Goal: Check status: Check status

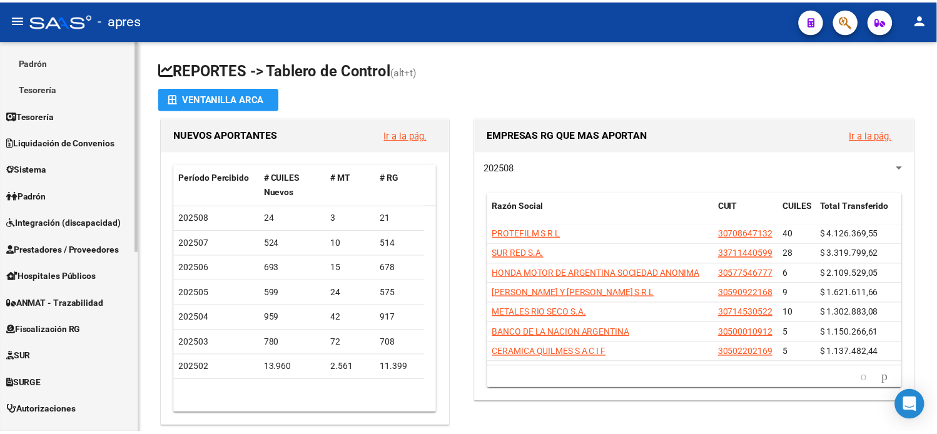
scroll to position [208, 0]
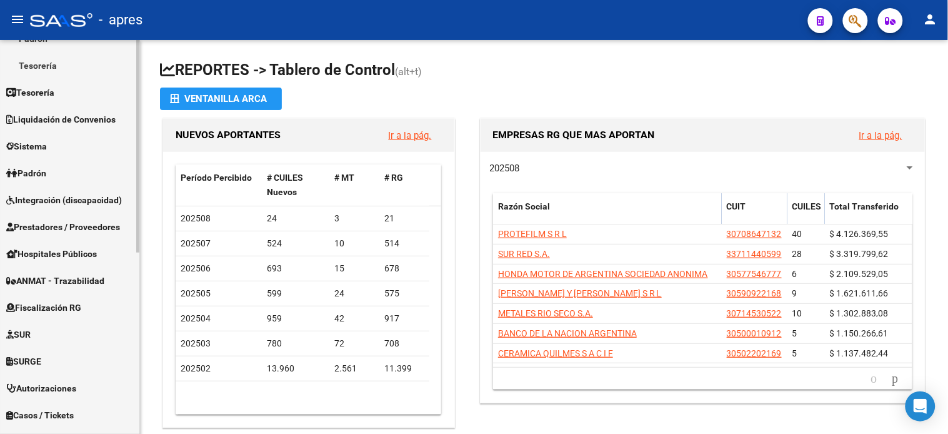
click at [61, 316] on link "Fiscalización RG" at bounding box center [69, 307] width 139 height 27
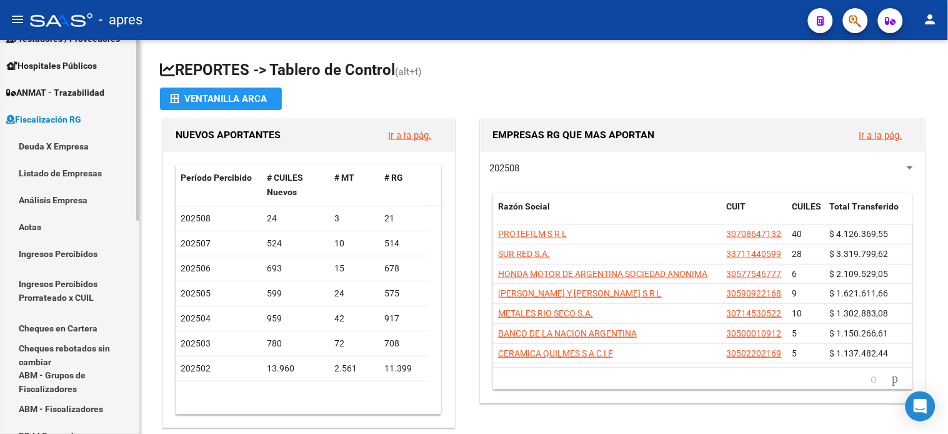
click at [65, 150] on link "Deuda X Empresa" at bounding box center [69, 146] width 139 height 27
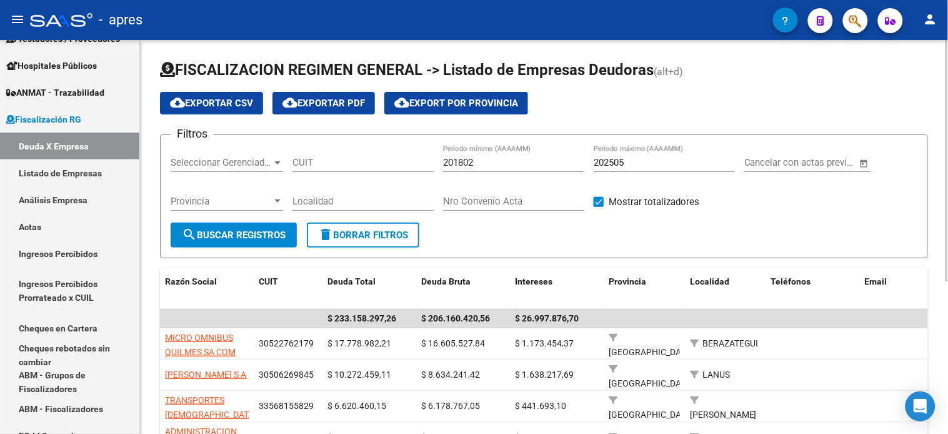
click at [309, 166] on input "CUIT" at bounding box center [363, 162] width 141 height 11
paste input "30-60701765-0"
type input "30-60701765-0"
click at [641, 167] on input "202505" at bounding box center [664, 162] width 141 height 11
type input "202506"
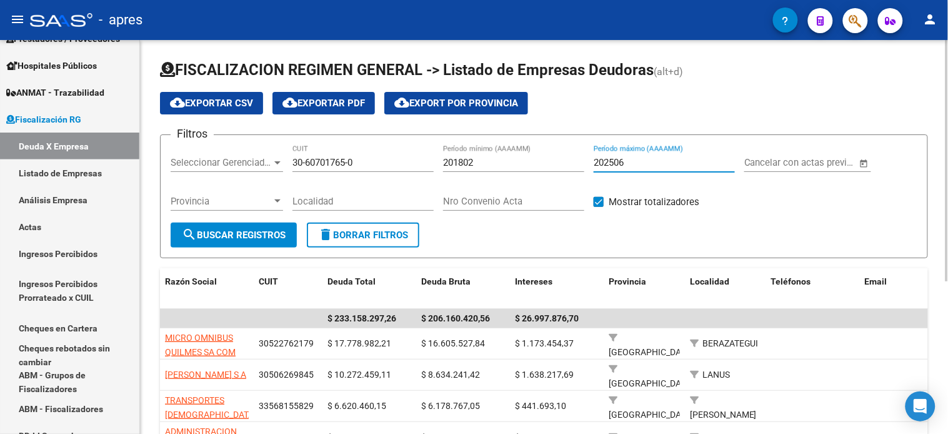
click at [196, 239] on span "search Buscar Registros" at bounding box center [234, 234] width 104 height 11
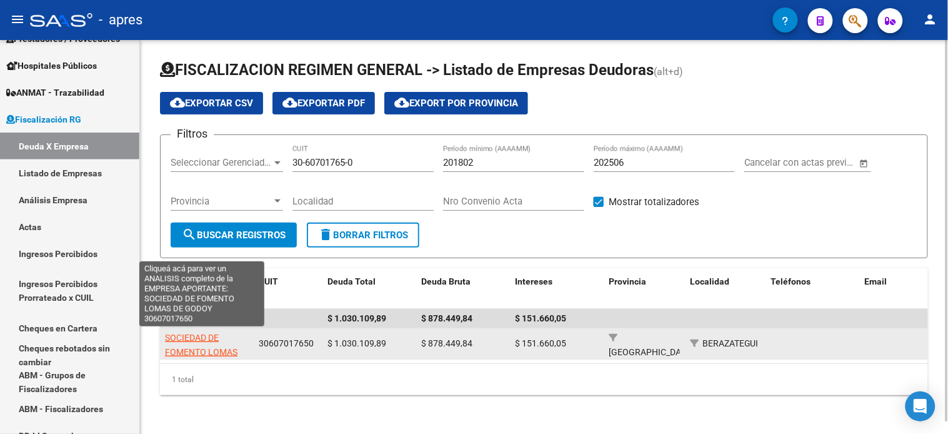
click at [195, 338] on span "SOCIEDAD DE FOMENTO LOMAS DE GODOY" at bounding box center [201, 352] width 73 height 39
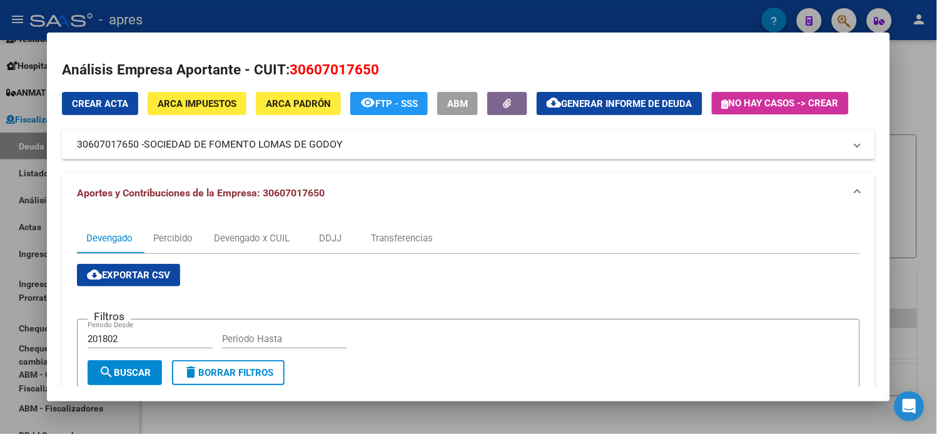
click at [598, 109] on span "Generar informe de deuda" at bounding box center [626, 103] width 131 height 11
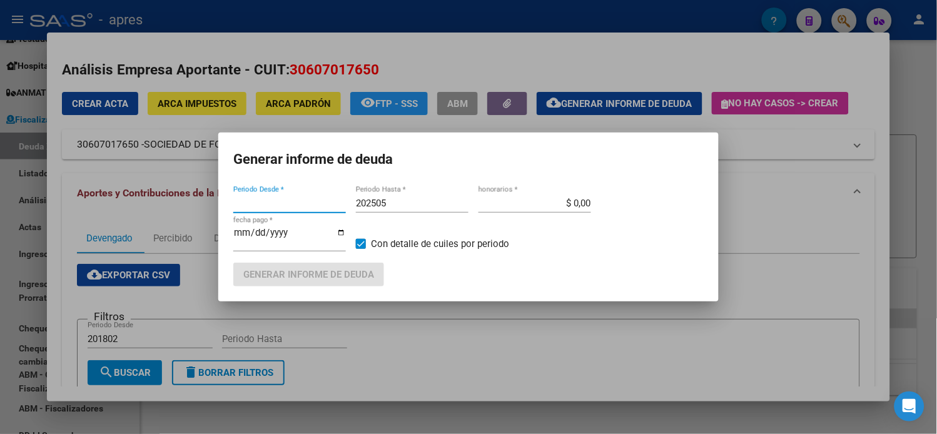
type input "201802"
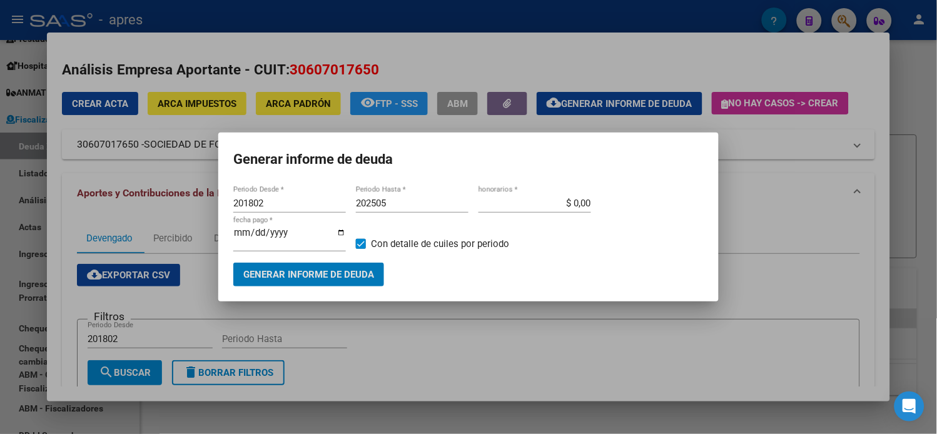
click at [397, 209] on input "202505" at bounding box center [412, 203] width 113 height 11
type input "202506"
click at [316, 269] on span "Generar informe de deuda" at bounding box center [308, 274] width 131 height 11
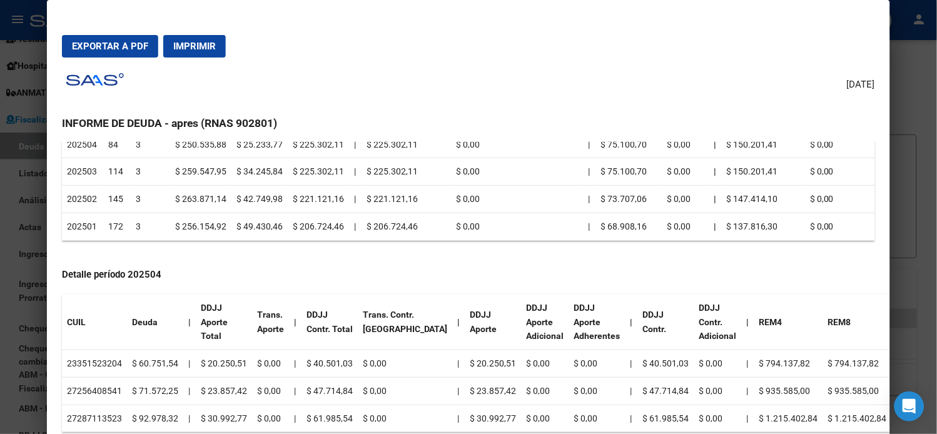
scroll to position [347, 0]
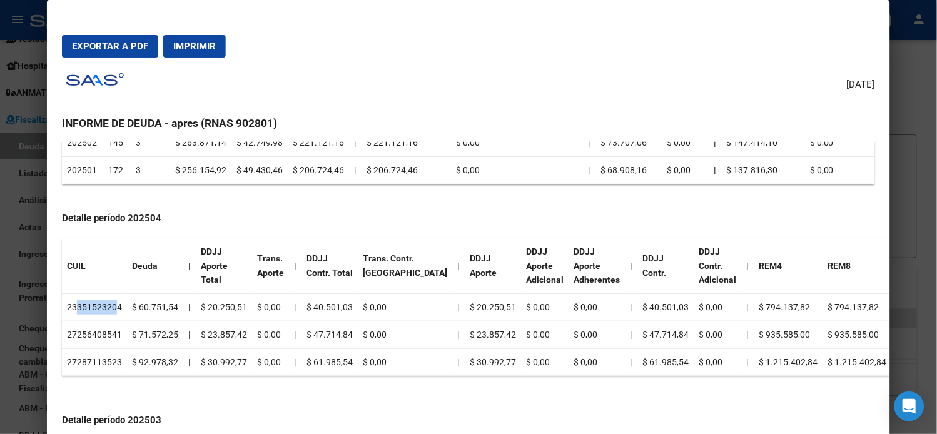
drag, startPoint x: 70, startPoint y: 304, endPoint x: 108, endPoint y: 306, distance: 38.2
click at [108, 306] on td "23351523204" at bounding box center [94, 308] width 65 height 28
copy td "35152320"
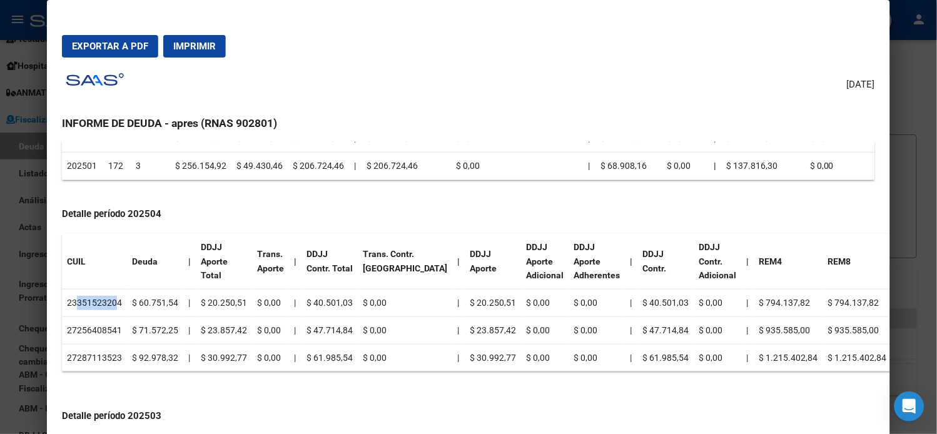
scroll to position [416, 0]
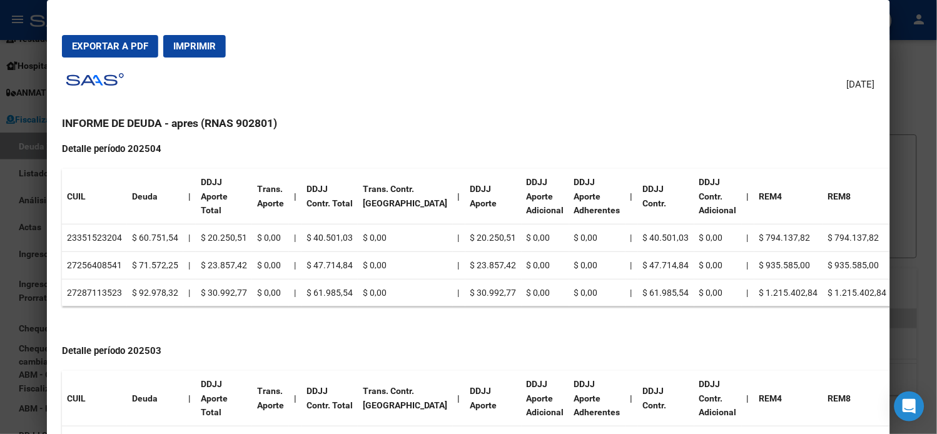
click at [86, 260] on td "27256408541" at bounding box center [94, 265] width 65 height 28
click at [89, 265] on td "27256408541" at bounding box center [94, 265] width 65 height 28
drag, startPoint x: 109, startPoint y: 264, endPoint x: 73, endPoint y: 264, distance: 36.9
click at [73, 264] on td "27256408541" at bounding box center [94, 265] width 65 height 28
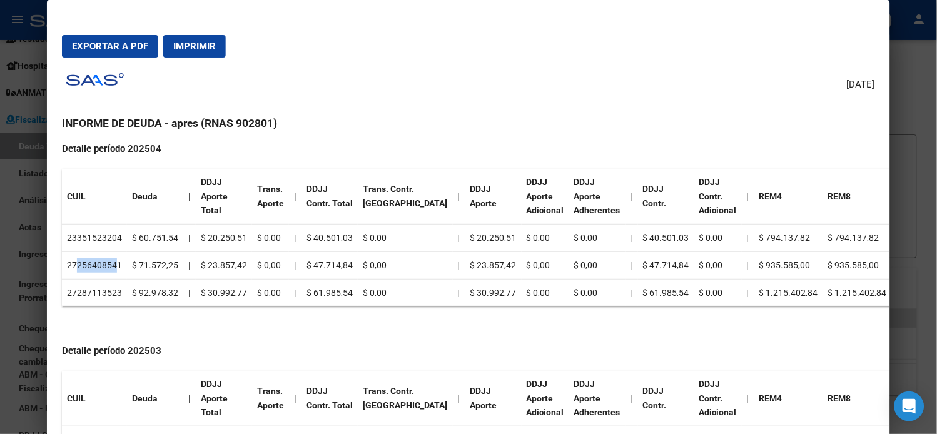
copy td "25640854"
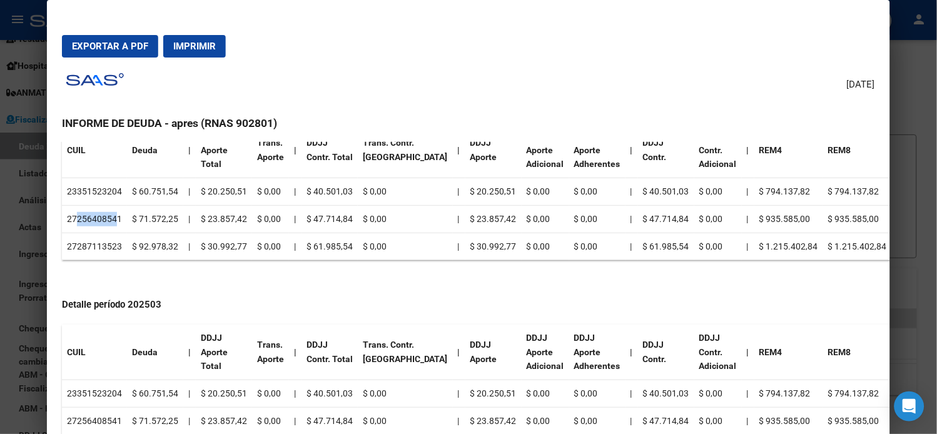
scroll to position [486, 0]
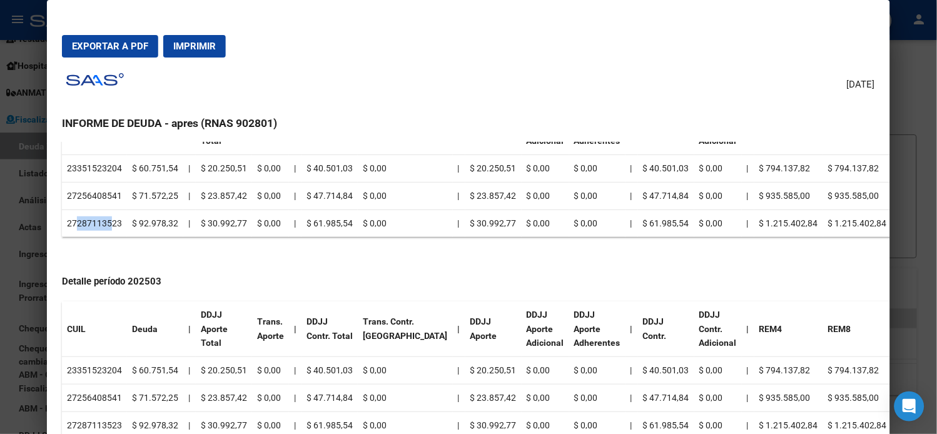
drag, startPoint x: 71, startPoint y: 221, endPoint x: 108, endPoint y: 221, distance: 36.9
click at [108, 221] on td "27287113523" at bounding box center [94, 223] width 65 height 28
drag, startPoint x: 111, startPoint y: 219, endPoint x: 70, endPoint y: 223, distance: 40.8
click at [70, 223] on td "27287113523" at bounding box center [94, 223] width 65 height 28
copy td "28711352"
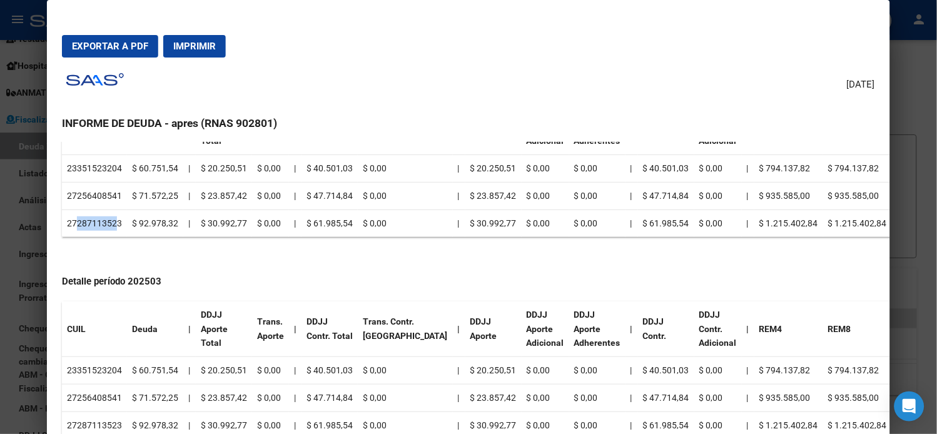
click at [98, 224] on td "27287113523" at bounding box center [94, 223] width 65 height 28
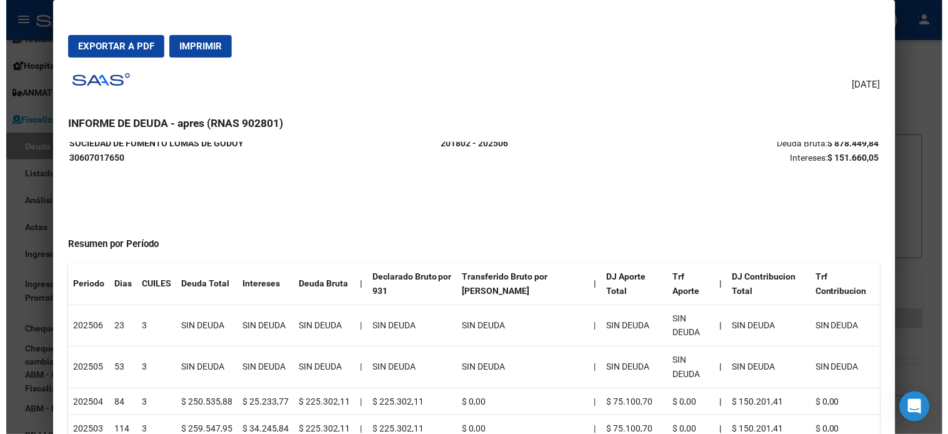
scroll to position [0, 0]
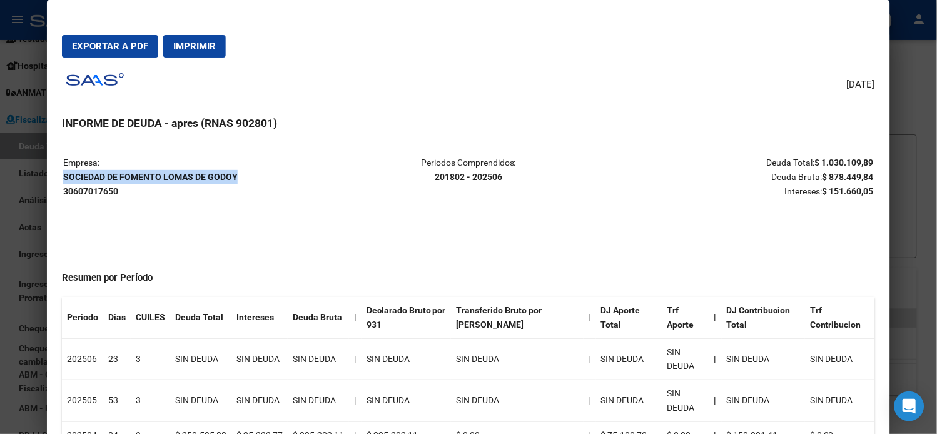
drag, startPoint x: 233, startPoint y: 176, endPoint x: 59, endPoint y: 173, distance: 173.8
click at [63, 173] on strong "SOCIEDAD DE FOMENTO [PERSON_NAME] 30607017650" at bounding box center [150, 184] width 174 height 24
copy strong "SOCIEDAD DE FOMENTO LOMAS DE GODOY"
click at [21, 106] on div at bounding box center [468, 217] width 937 height 434
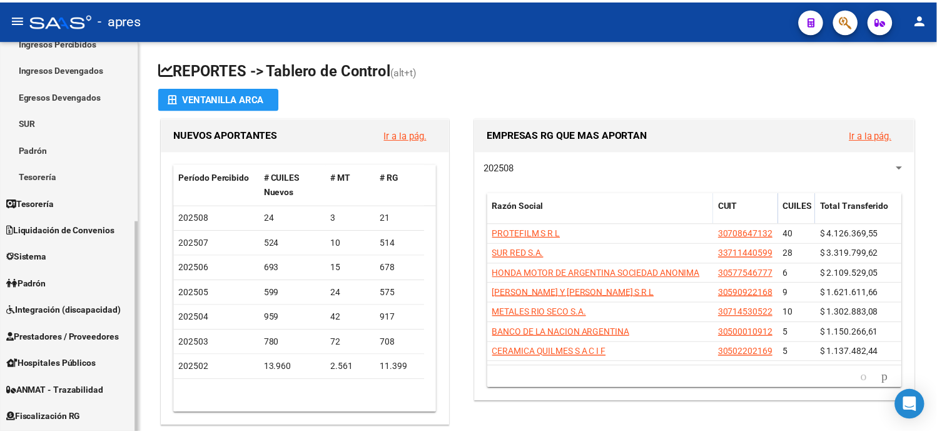
scroll to position [139, 0]
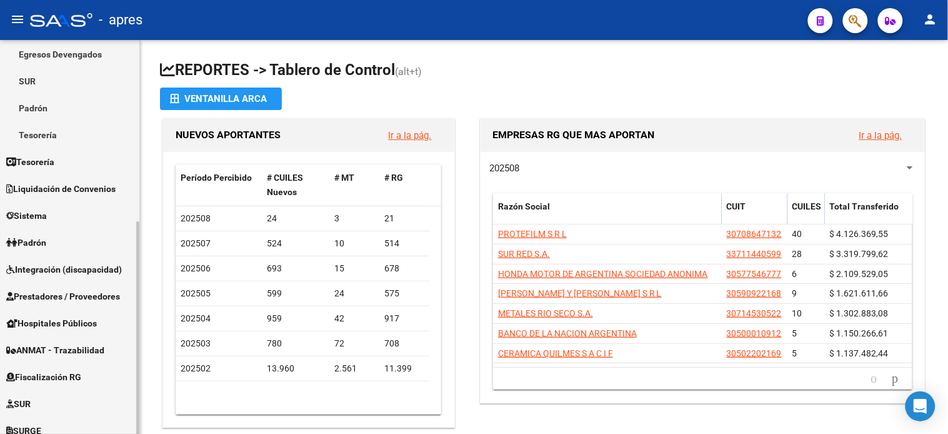
click at [61, 370] on span "Fiscalización RG" at bounding box center [43, 377] width 75 height 14
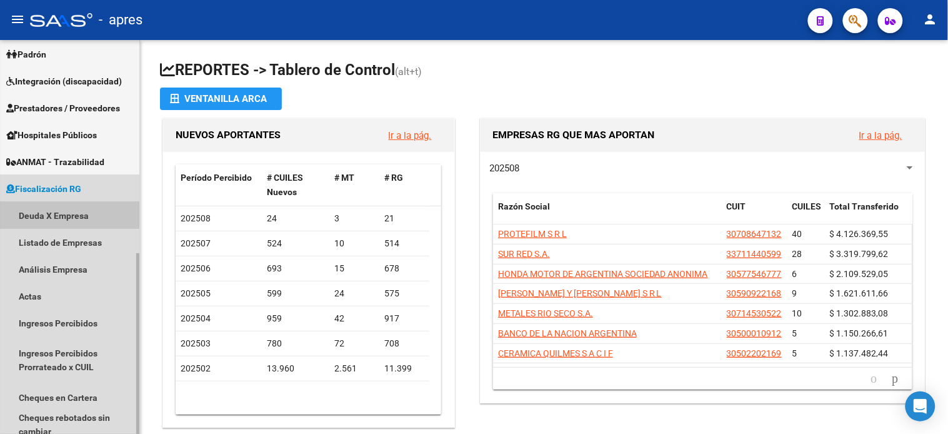
click at [61, 210] on link "Deuda X Empresa" at bounding box center [69, 215] width 139 height 27
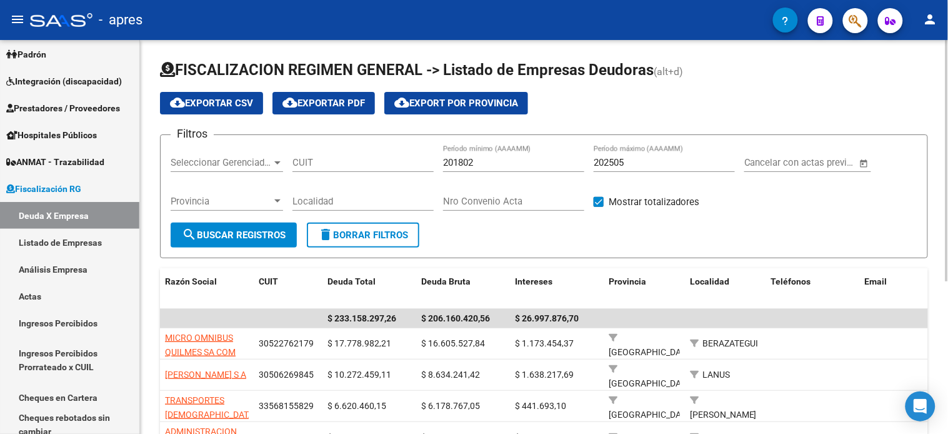
drag, startPoint x: 371, startPoint y: 159, endPoint x: 428, endPoint y: 159, distance: 56.9
click at [371, 159] on input "CUIT" at bounding box center [363, 162] width 141 height 11
paste input "30-70828395-5"
type input "30-70828395-5"
click at [641, 161] on input "202505" at bounding box center [664, 162] width 141 height 11
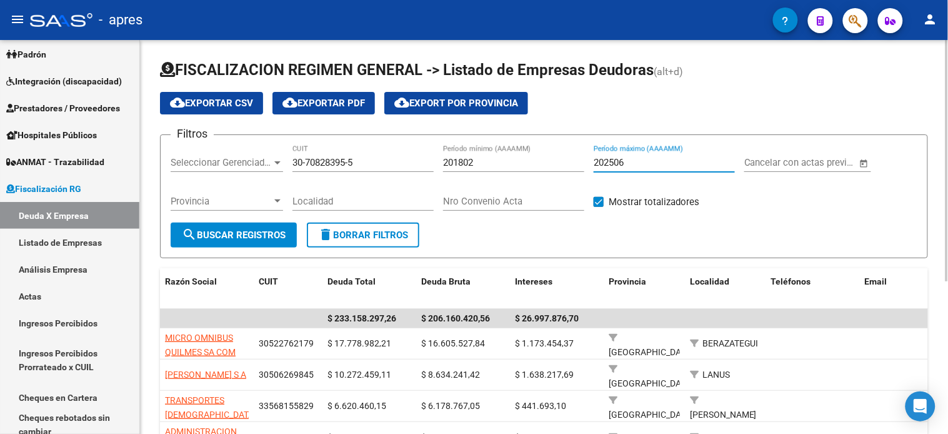
type input "202506"
click at [259, 229] on span "search Buscar Registros" at bounding box center [234, 234] width 104 height 11
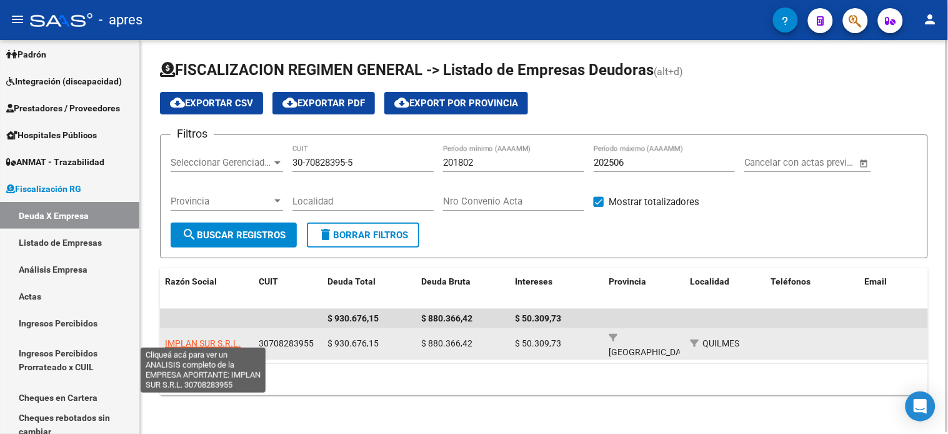
click at [215, 338] on span "IMPLAN SUR S.R.L." at bounding box center [203, 343] width 76 height 10
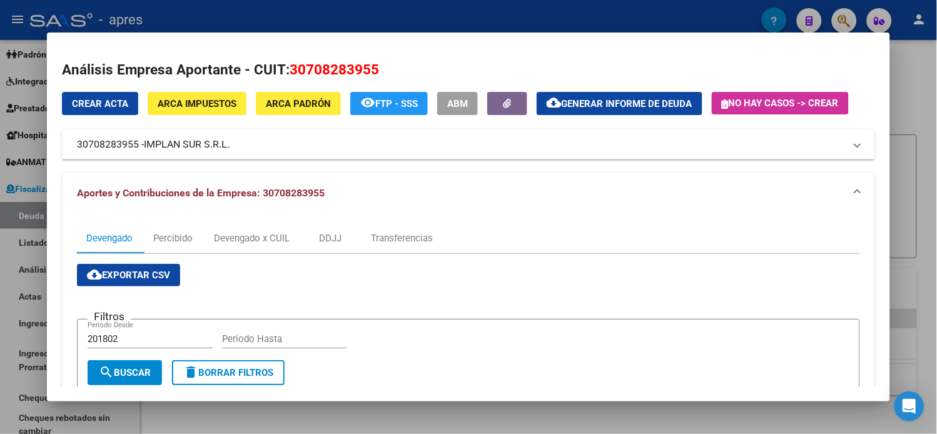
click at [596, 106] on span "Generar informe de deuda" at bounding box center [626, 103] width 131 height 11
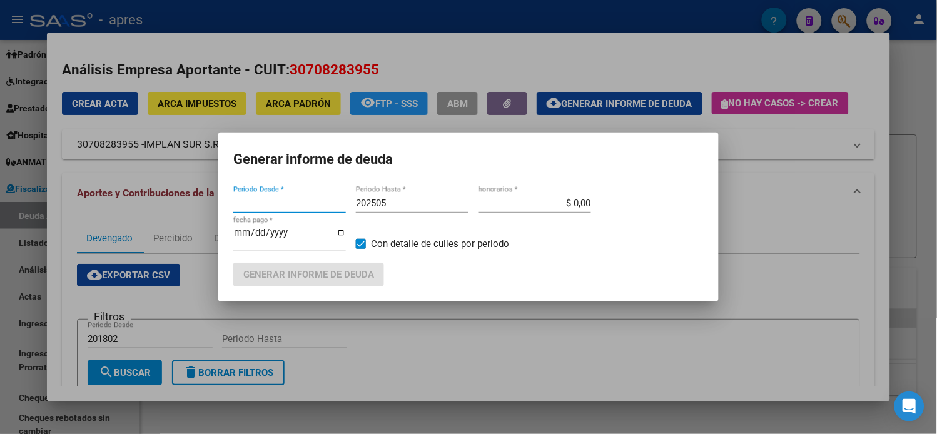
click at [388, 206] on input "202505" at bounding box center [412, 203] width 113 height 11
type input "201802"
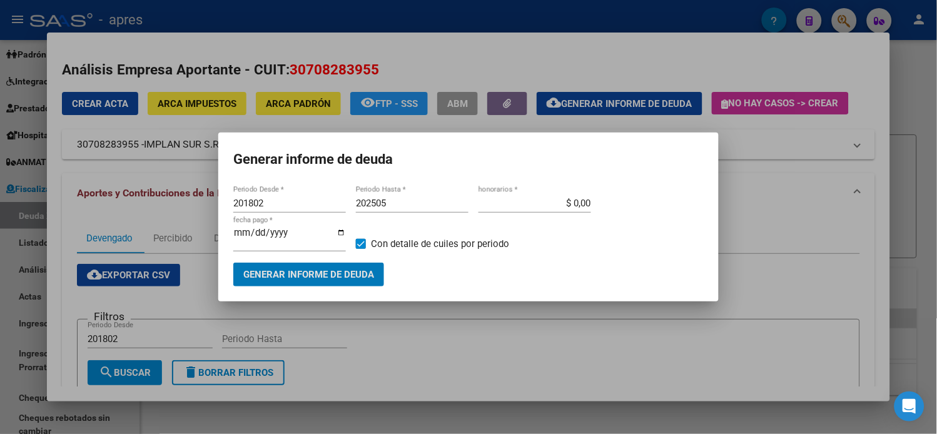
click at [398, 206] on input "202505" at bounding box center [412, 203] width 113 height 11
type input "202506"
click at [346, 270] on span "Generar informe de deuda" at bounding box center [308, 274] width 131 height 11
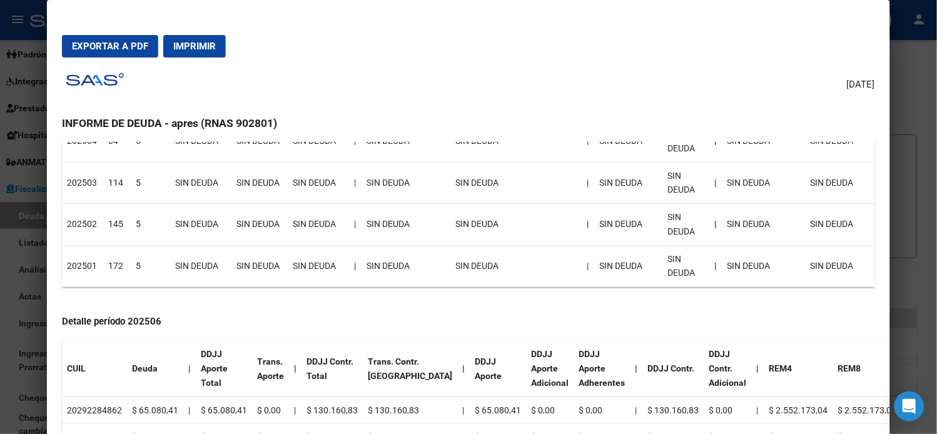
scroll to position [278, 0]
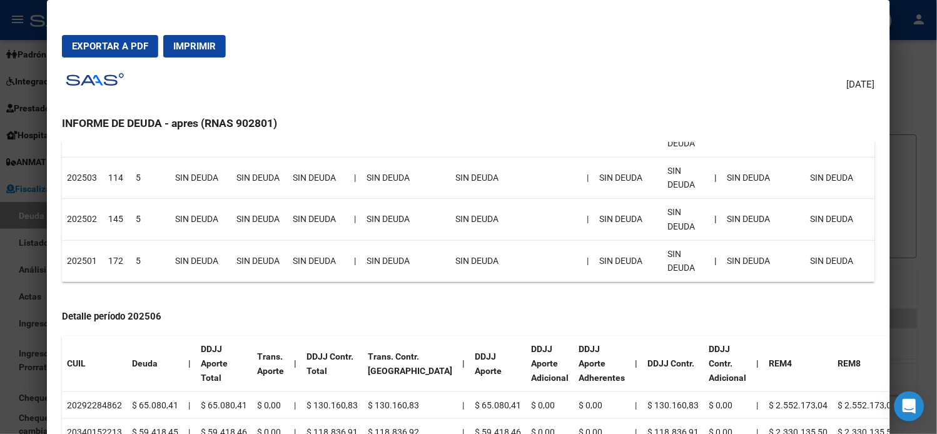
drag, startPoint x: 70, startPoint y: 403, endPoint x: 111, endPoint y: 400, distance: 41.4
click at [111, 400] on td "20292284862" at bounding box center [94, 405] width 65 height 28
copy td "29228486"
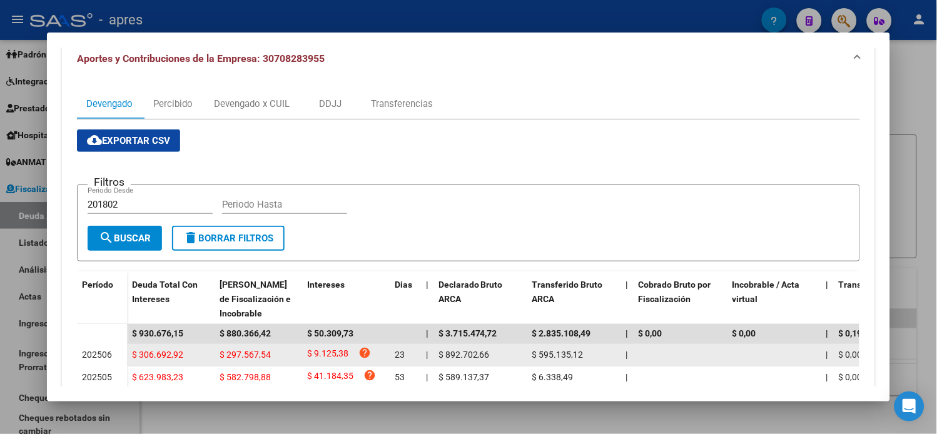
scroll to position [0, 0]
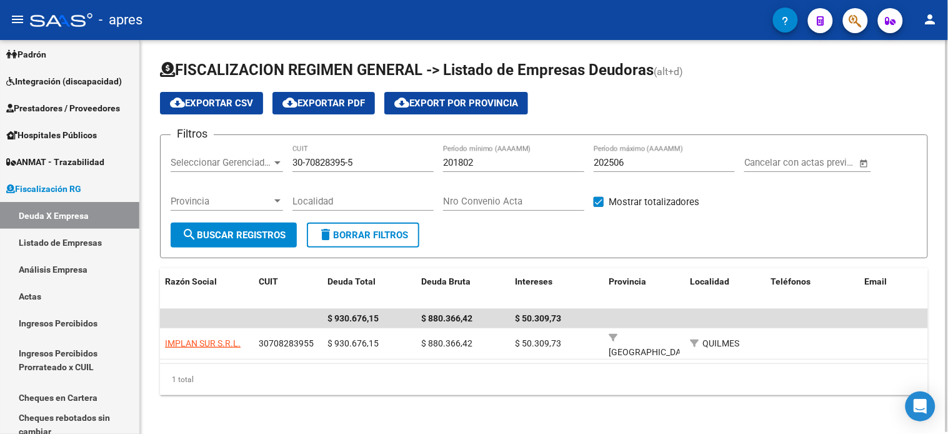
click at [332, 166] on input "30-70828395-5" at bounding box center [363, 162] width 141 height 11
paste input "3-70785262-9"
type input "33-70785262-9"
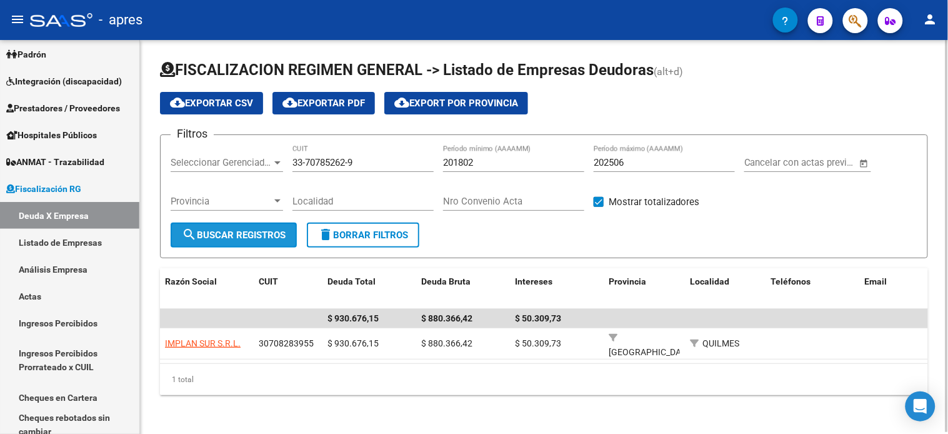
click at [258, 234] on span "search Buscar Registros" at bounding box center [234, 234] width 104 height 11
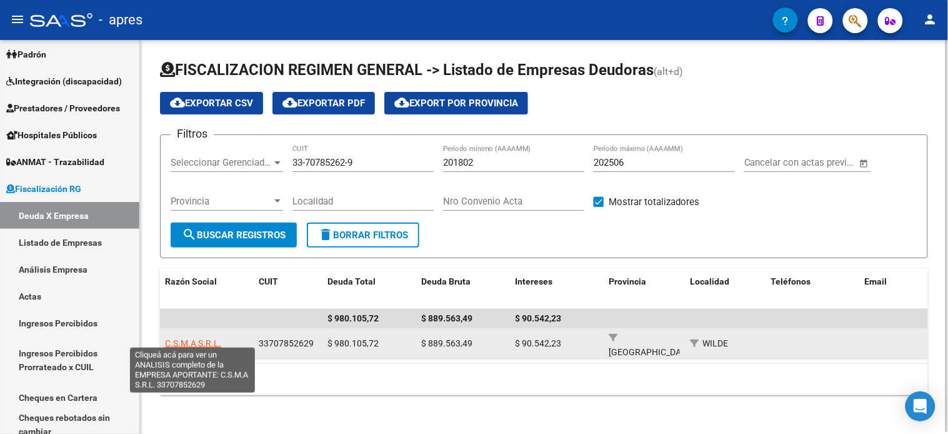
click at [211, 339] on span "C.S.M.A S.R.L." at bounding box center [193, 343] width 56 height 10
type textarea "33707852629"
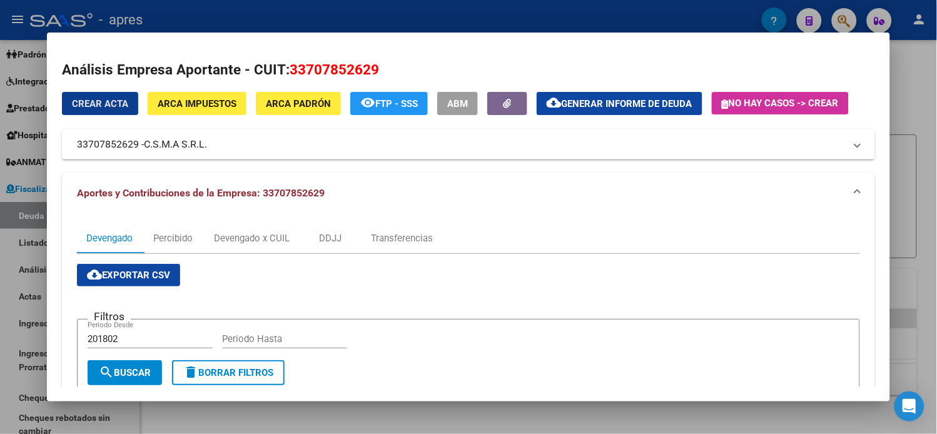
click at [615, 107] on span "Generar informe de deuda" at bounding box center [626, 103] width 131 height 11
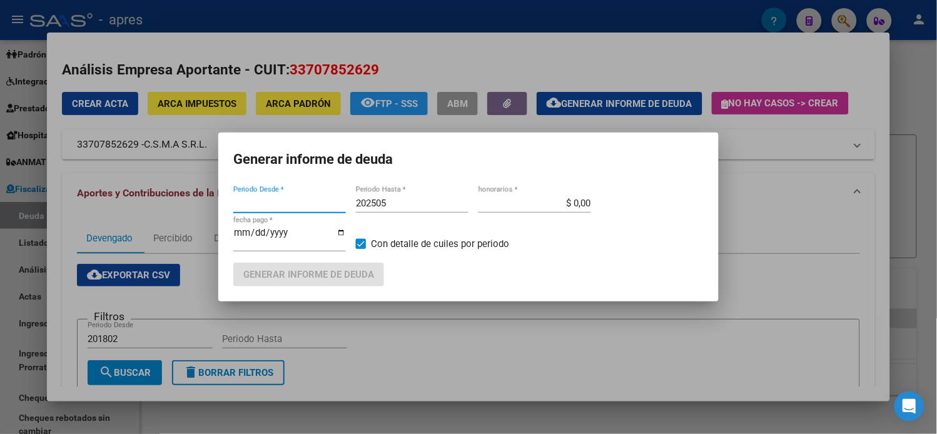
type input "201802"
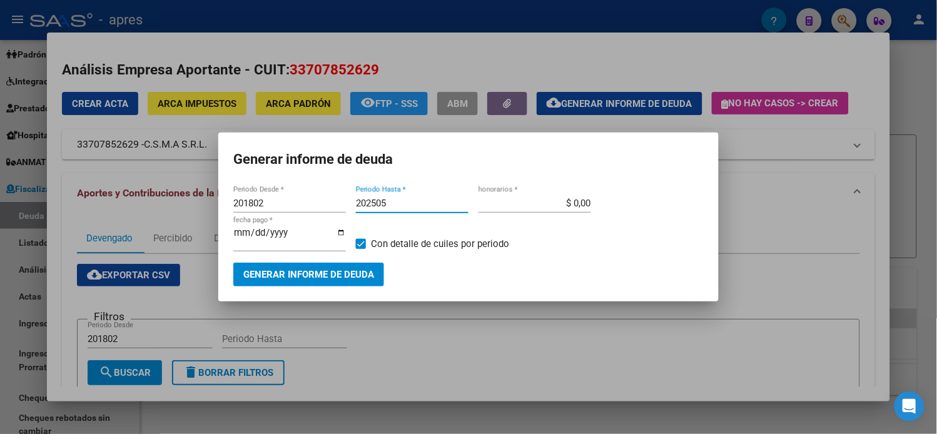
click at [396, 209] on input "202505" at bounding box center [412, 203] width 113 height 11
type input "202506"
click at [361, 269] on span "Generar informe de deuda" at bounding box center [308, 274] width 131 height 11
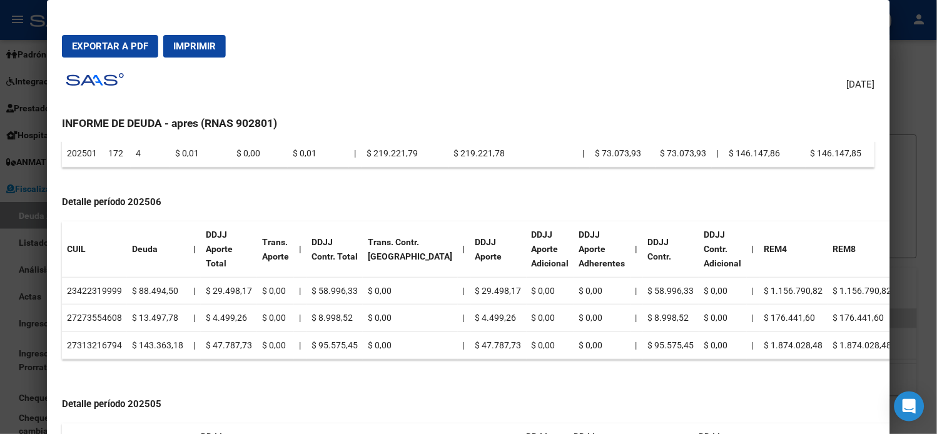
scroll to position [347, 0]
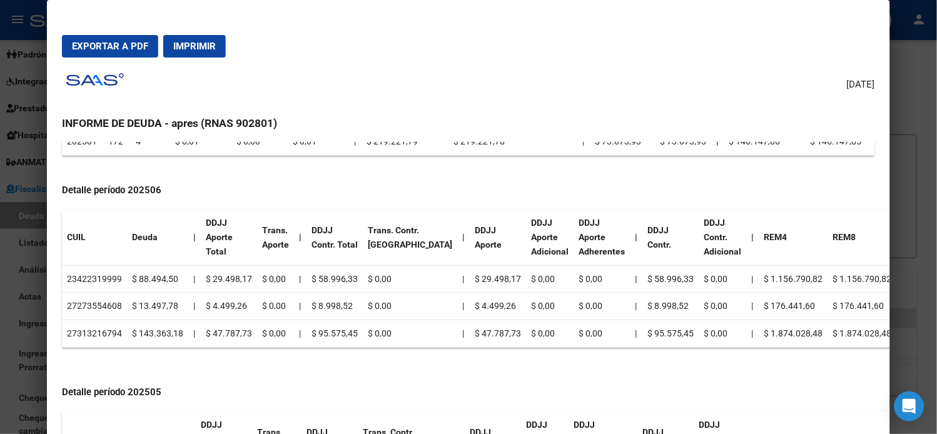
drag, startPoint x: 83, startPoint y: 278, endPoint x: 109, endPoint y: 276, distance: 25.7
click at [109, 276] on td "23422319999" at bounding box center [94, 279] width 65 height 28
copy td "42231999"
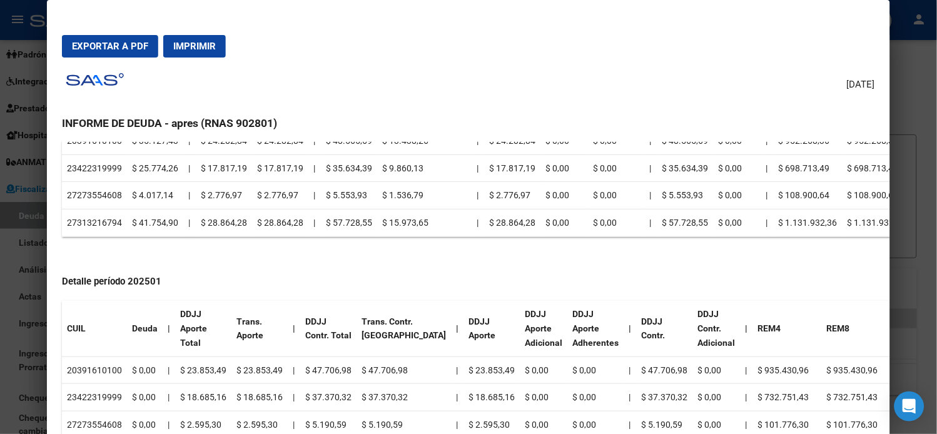
scroll to position [1357, 0]
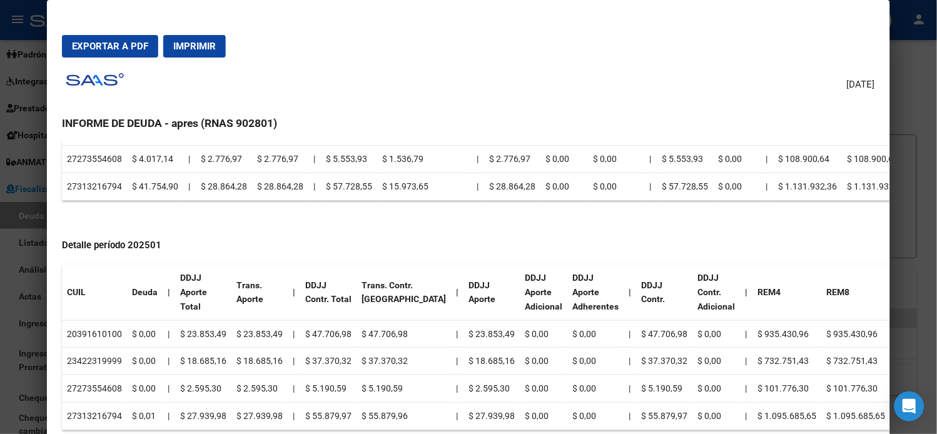
click at [195, 359] on td "$ 18.685,16" at bounding box center [203, 362] width 56 height 28
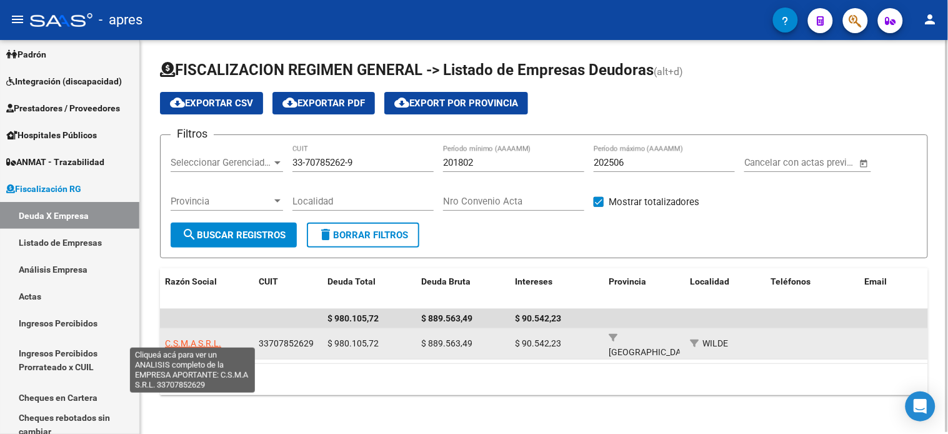
click at [205, 341] on span "C.S.M.A S.R.L." at bounding box center [193, 343] width 56 height 10
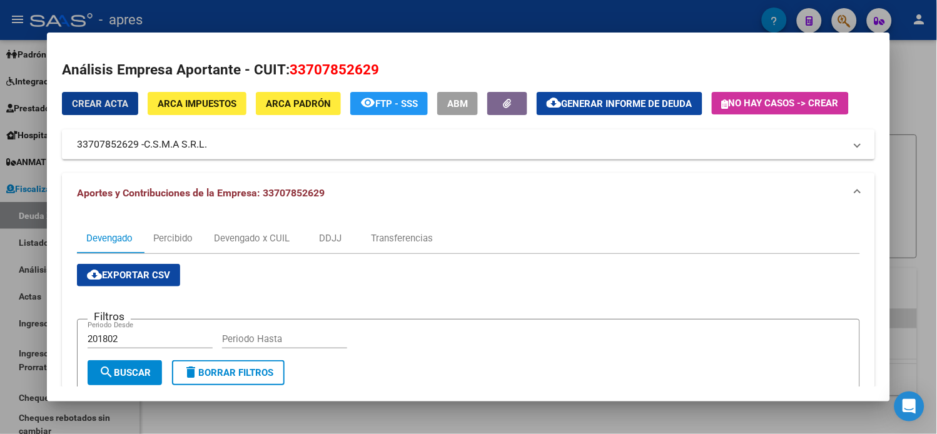
click at [578, 109] on span "Generar informe de deuda" at bounding box center [626, 103] width 131 height 11
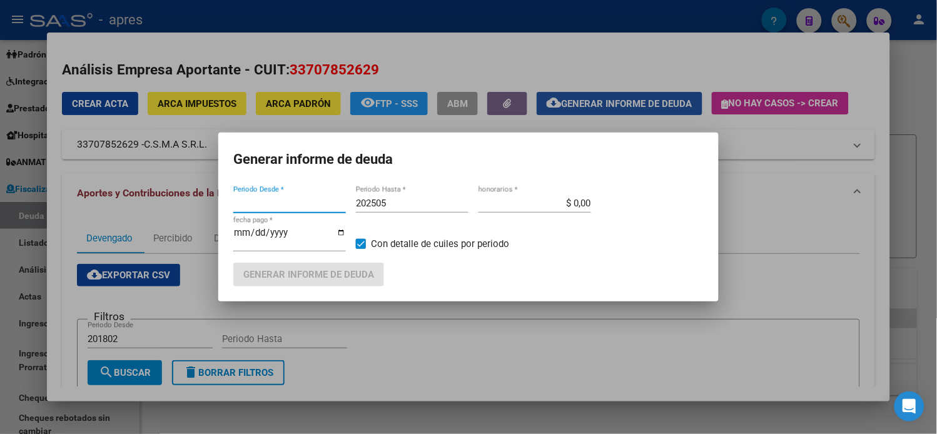
type input "201802"
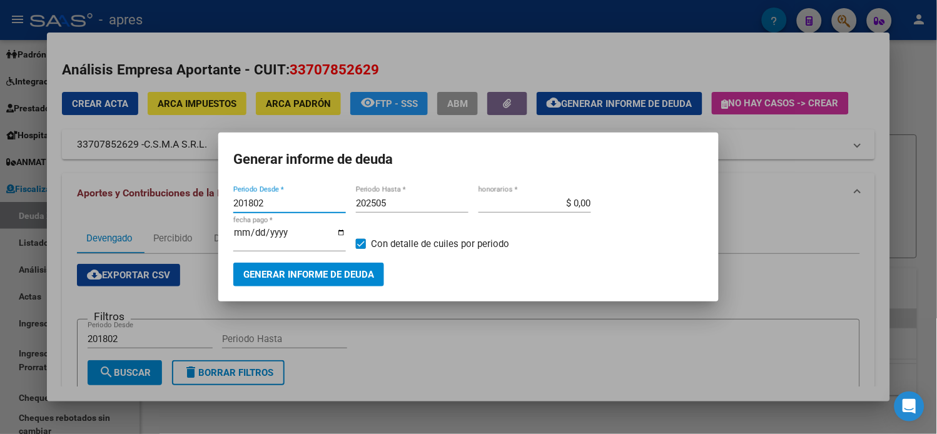
click at [348, 277] on button "Generar informe de deuda" at bounding box center [308, 274] width 151 height 23
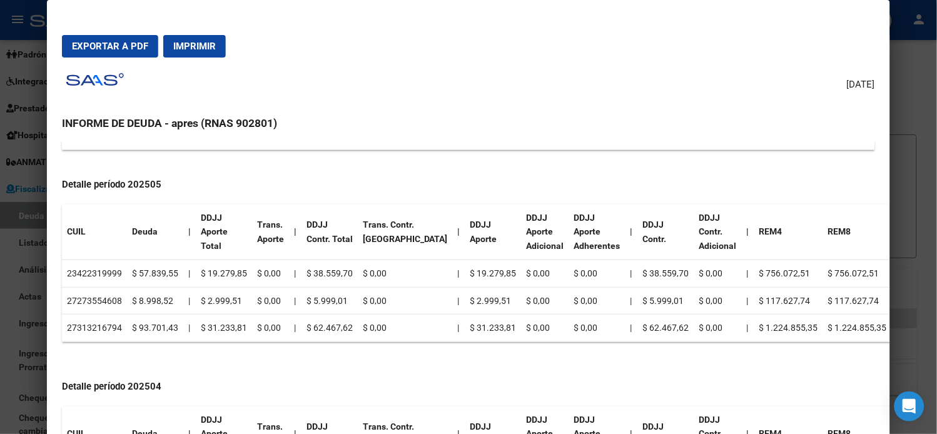
scroll to position [347, 0]
